Goal: Use online tool/utility: Utilize a website feature to perform a specific function

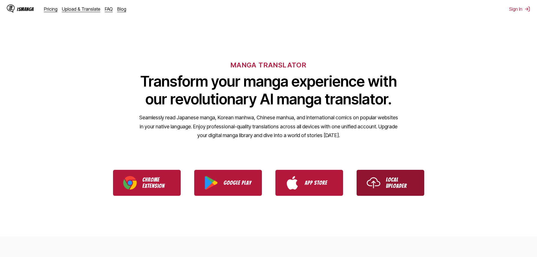
click at [407, 181] on p "Local Uploader" at bounding box center [400, 182] width 28 height 12
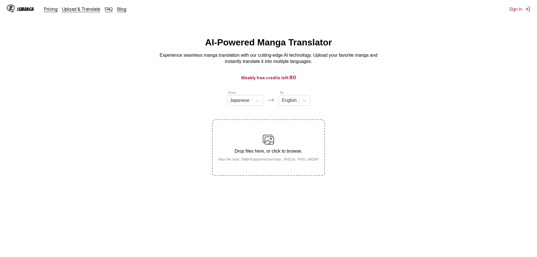
click at [276, 134] on label "Drop files here, or click to browse. Max file size: 5MB • Supported formats: JP…" at bounding box center [268, 147] width 112 height 55
click at [0, 0] on input "Drop files here, or click to browse. Max file size: 5MB • Supported formats: JP…" at bounding box center [0, 0] width 0 height 0
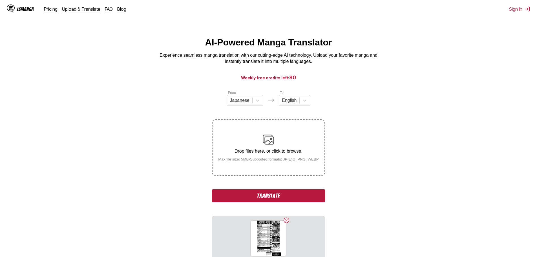
click at [271, 200] on button "Translate" at bounding box center [268, 195] width 113 height 13
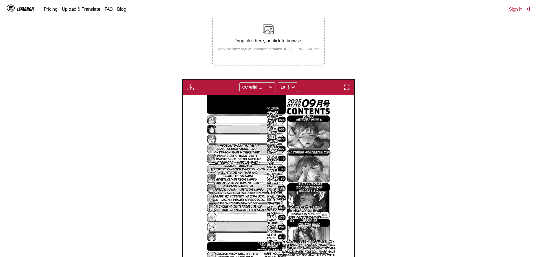
scroll to position [123, 0]
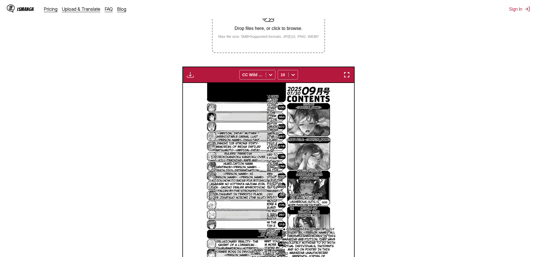
click at [268, 104] on p "How did you like the first full-length lewd apartment complex? I hope it's well…" at bounding box center [269, 117] width 22 height 36
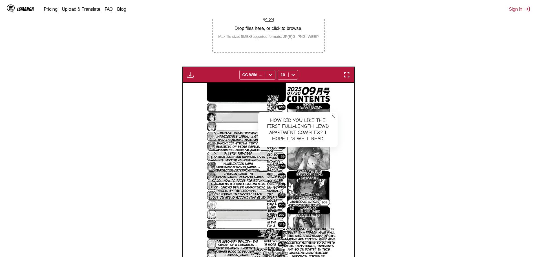
click at [396, 140] on section "From Japanese To English Drop files here, or click to browse. Max file size: 5M…" at bounding box center [269, 131] width 528 height 329
click at [333, 117] on icon "close-tooltip" at bounding box center [333, 116] width 4 height 4
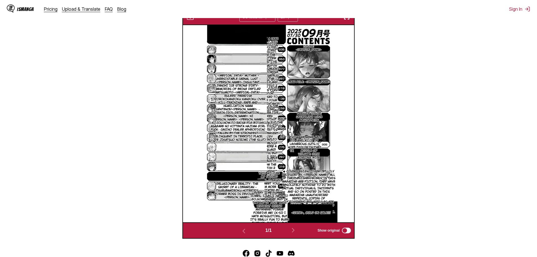
scroll to position [207, 0]
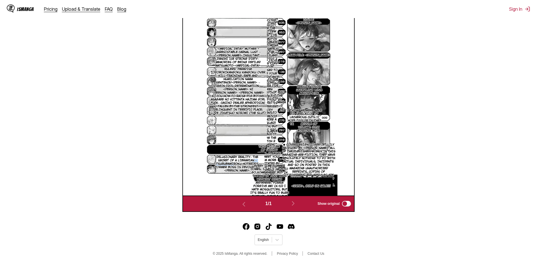
drag, startPoint x: 251, startPoint y: 162, endPoint x: 233, endPoint y: 166, distance: 18.9
click at [233, 166] on p "Delusionary reality~ The secret of a librarian ~ Tsurubamiroku Hoterie's former…" at bounding box center [237, 163] width 54 height 19
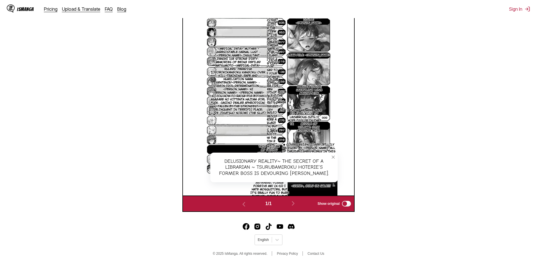
click at [331, 158] on icon "close-tooltip" at bounding box center [333, 157] width 4 height 4
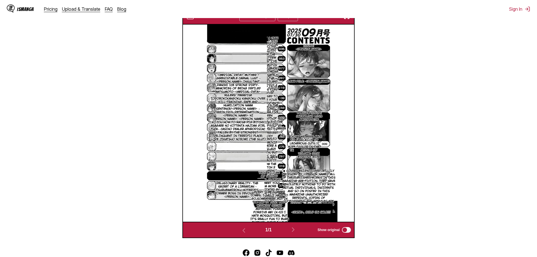
scroll to position [179, 0]
